Goal: Task Accomplishment & Management: Use online tool/utility

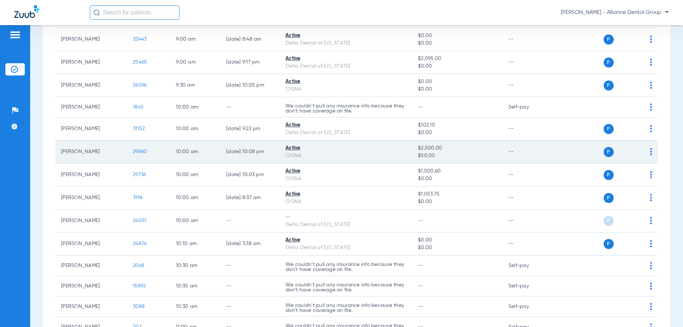
scroll to position [503, 0]
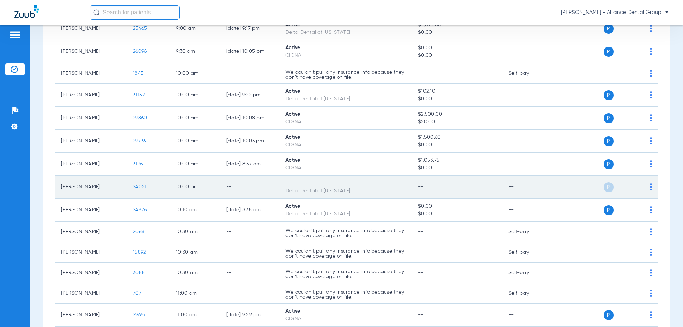
click at [650, 186] on img at bounding box center [651, 186] width 2 height 7
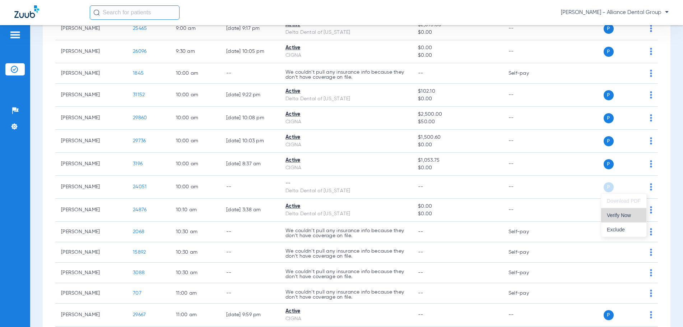
click at [619, 217] on span "Verify Now" at bounding box center [624, 215] width 34 height 5
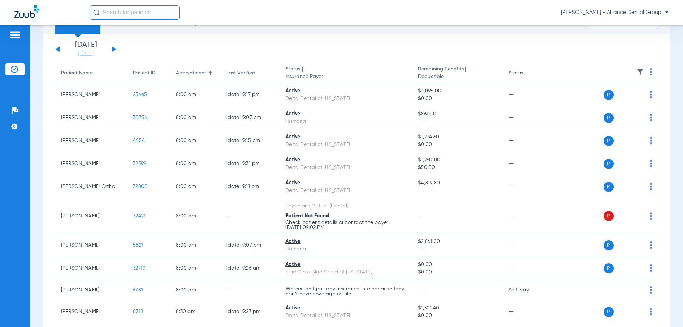
scroll to position [0, 0]
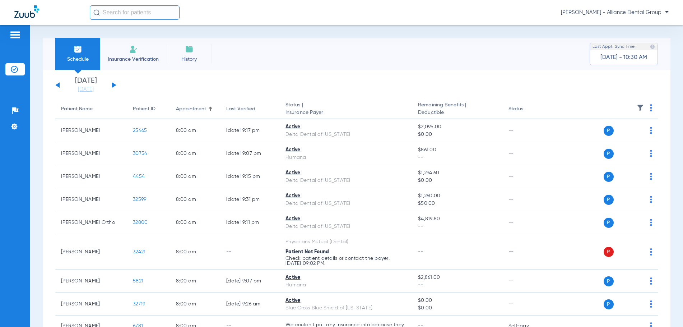
click at [112, 84] on button at bounding box center [114, 84] width 4 height 5
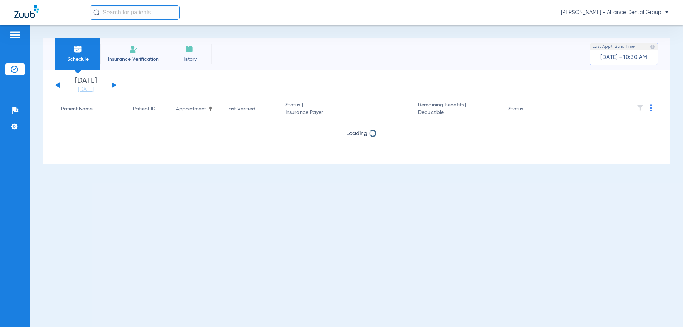
click at [112, 84] on button at bounding box center [114, 84] width 4 height 5
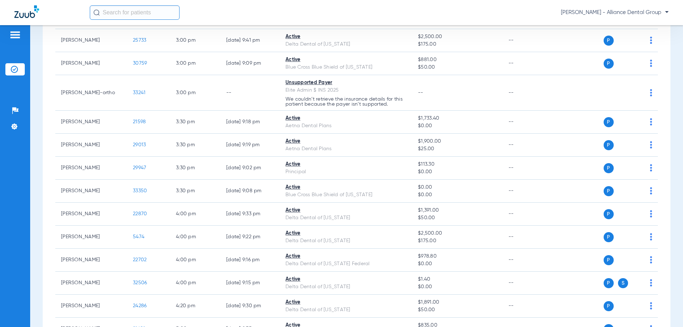
scroll to position [1255, 0]
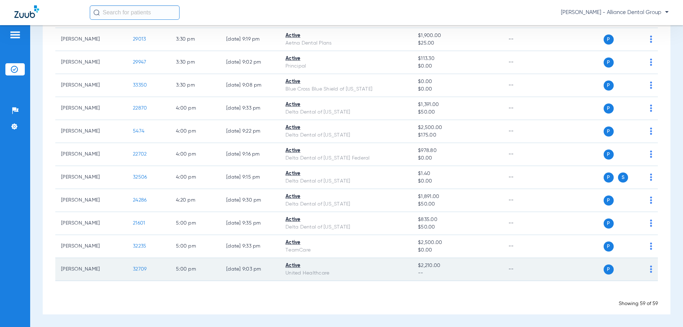
click at [650, 270] on img at bounding box center [651, 269] width 2 height 7
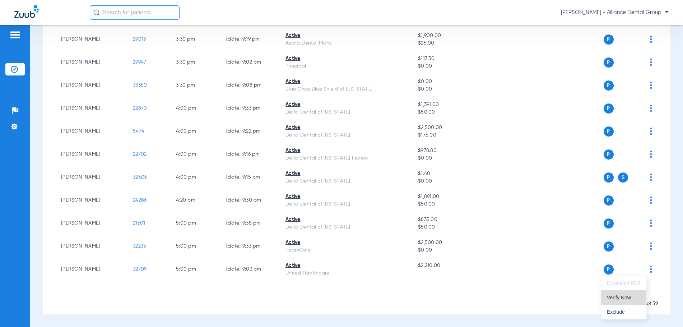
click at [619, 298] on span "Verify Now" at bounding box center [624, 297] width 34 height 5
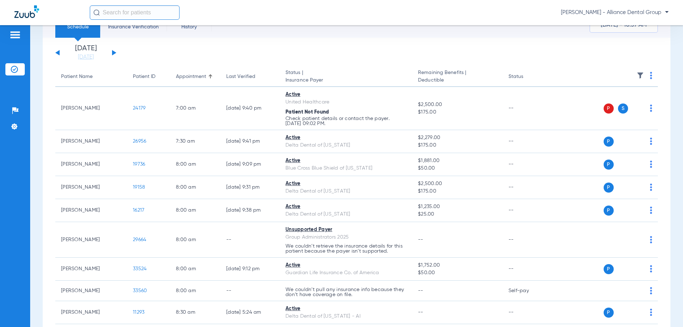
scroll to position [0, 0]
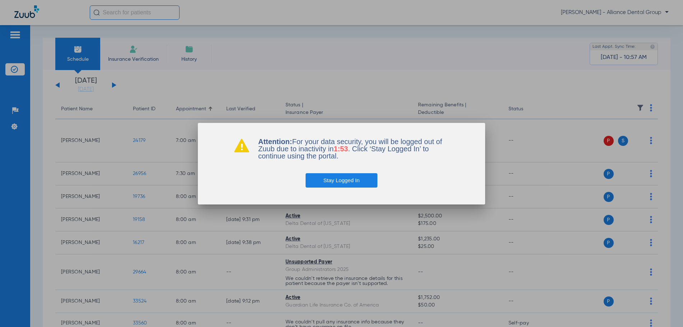
click at [338, 181] on button "Stay Logged In" at bounding box center [342, 180] width 72 height 14
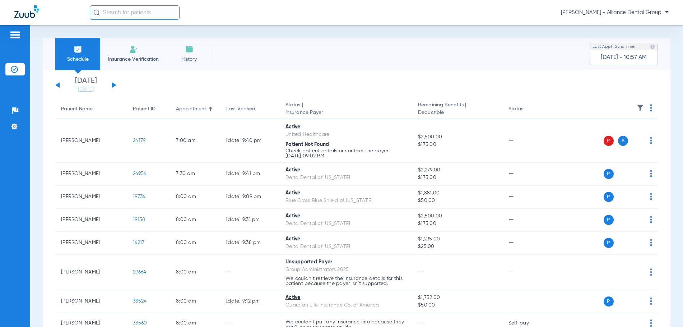
click at [58, 86] on button at bounding box center [57, 84] width 4 height 5
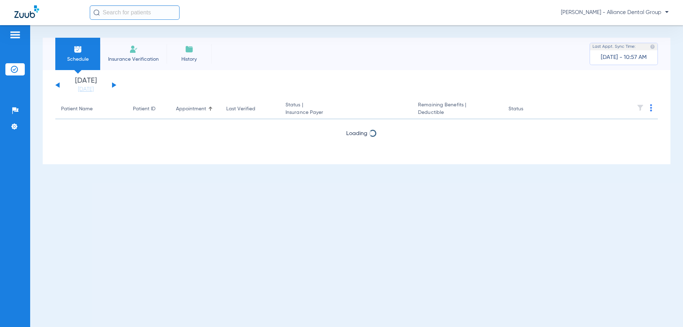
click at [58, 86] on button at bounding box center [57, 84] width 4 height 5
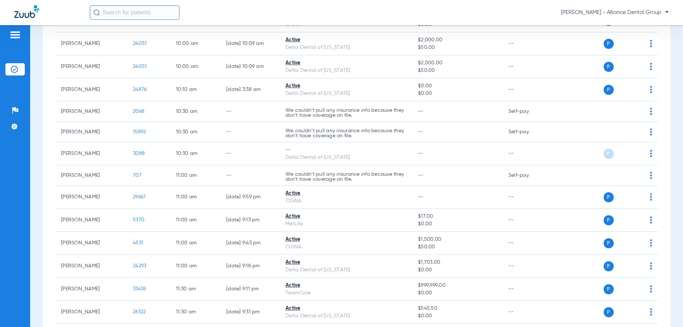
scroll to position [647, 0]
